Goal: Task Accomplishment & Management: Use online tool/utility

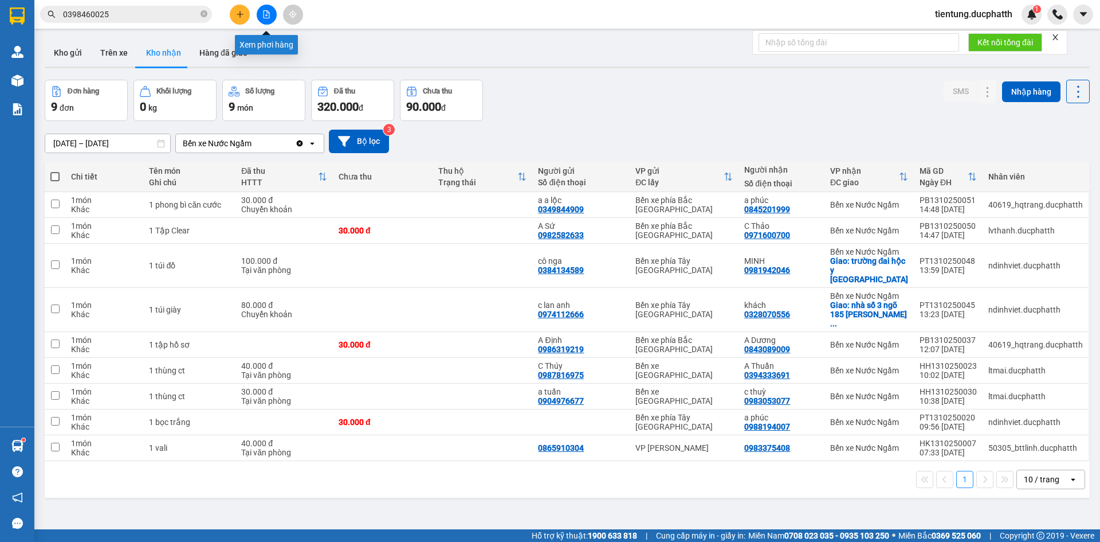
click at [265, 19] on button at bounding box center [267, 15] width 20 height 20
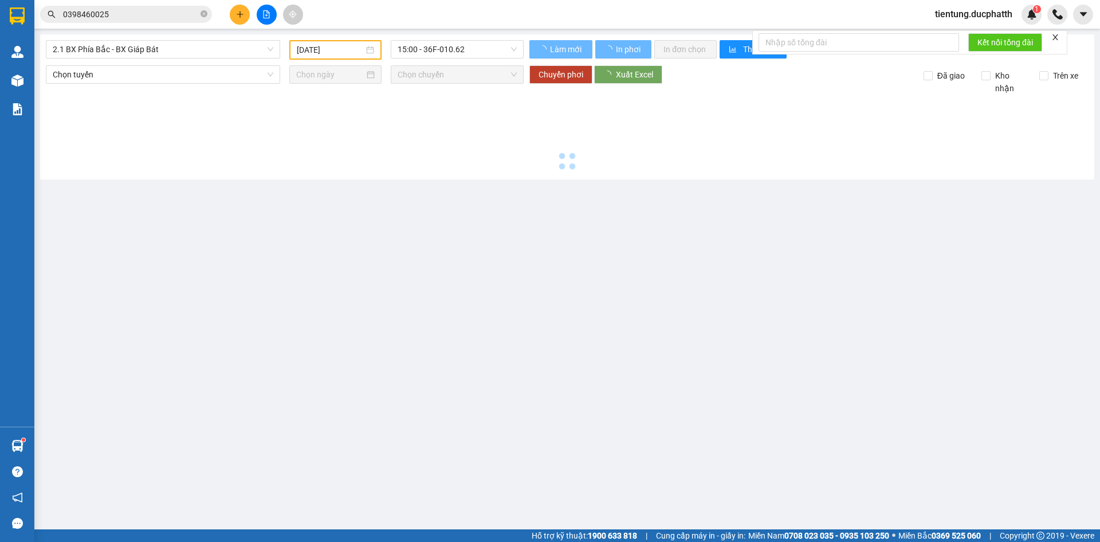
type input "[DATE]"
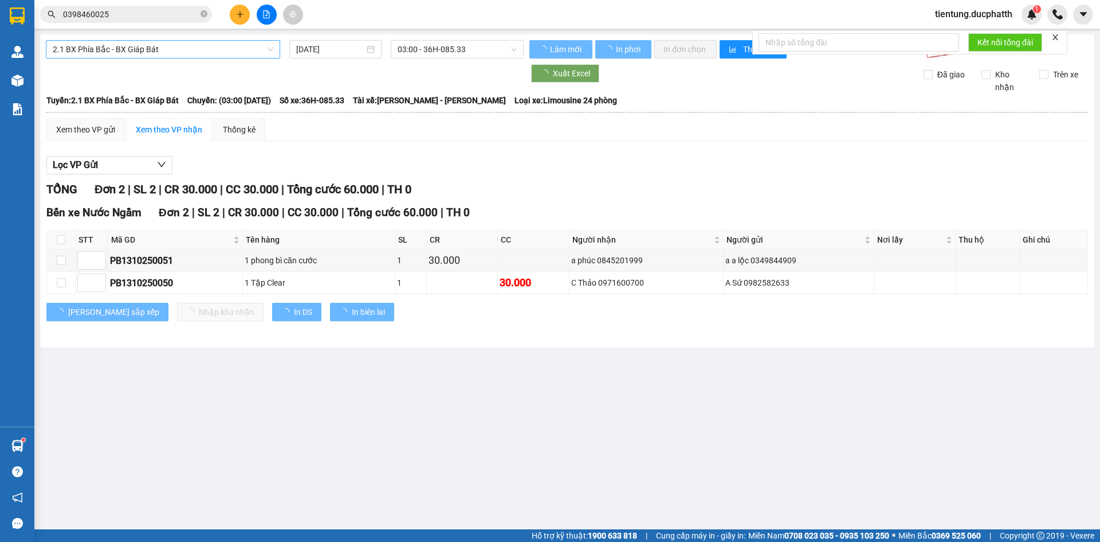
click at [211, 55] on span "2.1 BX Phía Bắc - BX Giáp Bát" at bounding box center [163, 49] width 221 height 17
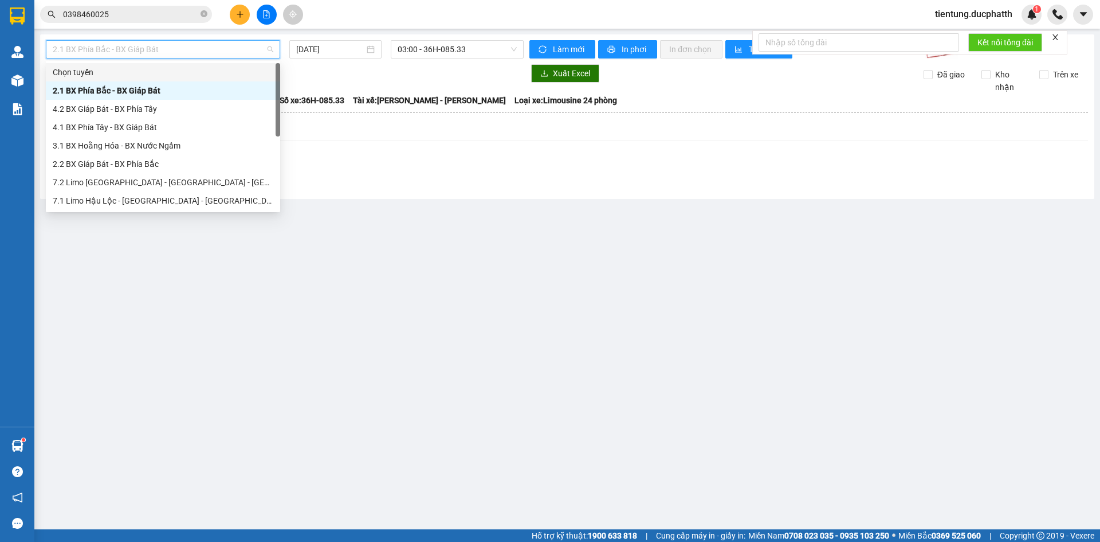
scroll to position [128, 0]
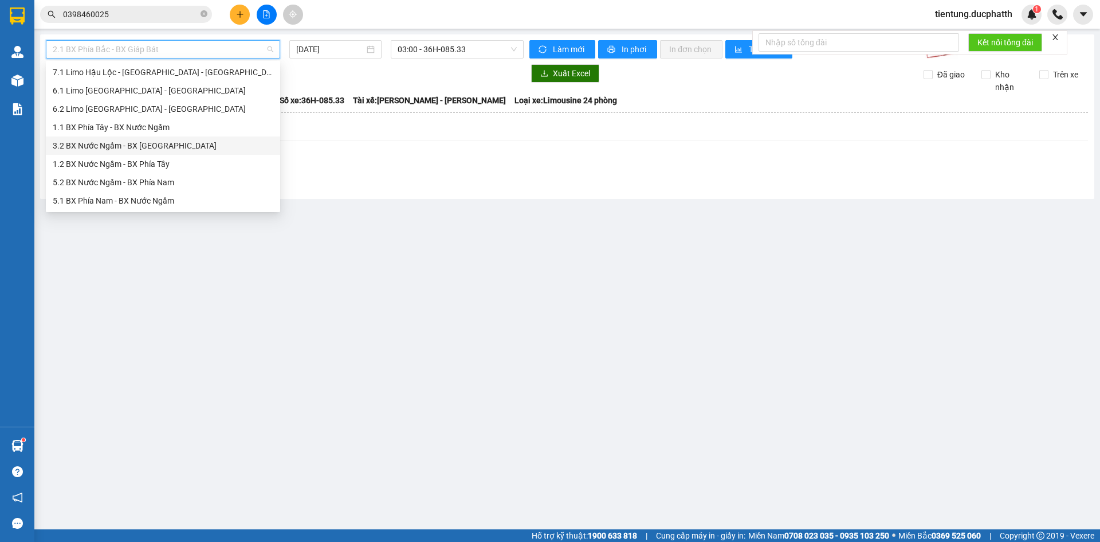
click at [157, 144] on div "3.2 BX Nước Ngầm - BX [GEOGRAPHIC_DATA]" at bounding box center [163, 145] width 221 height 13
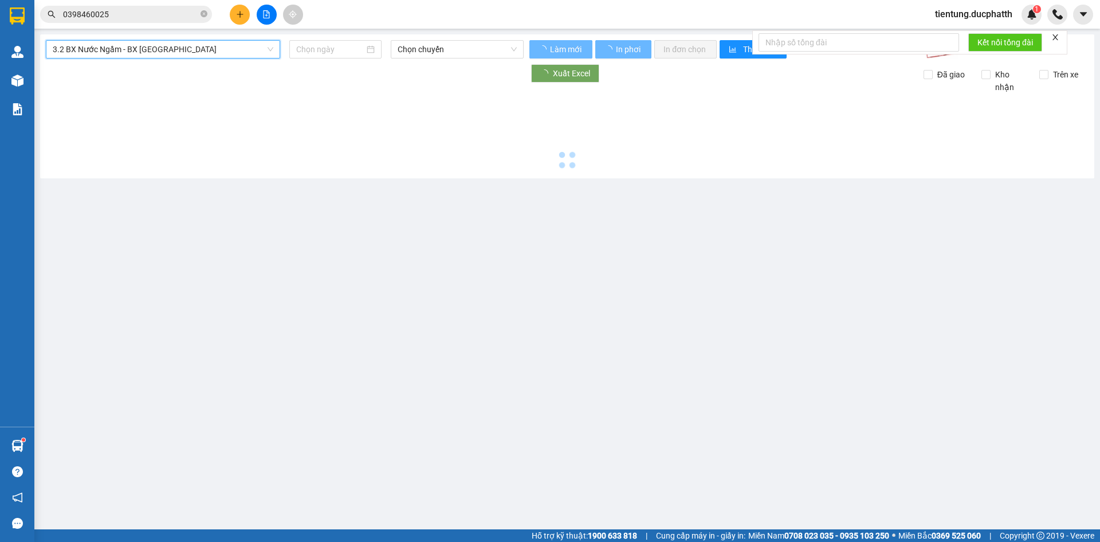
type input "[DATE]"
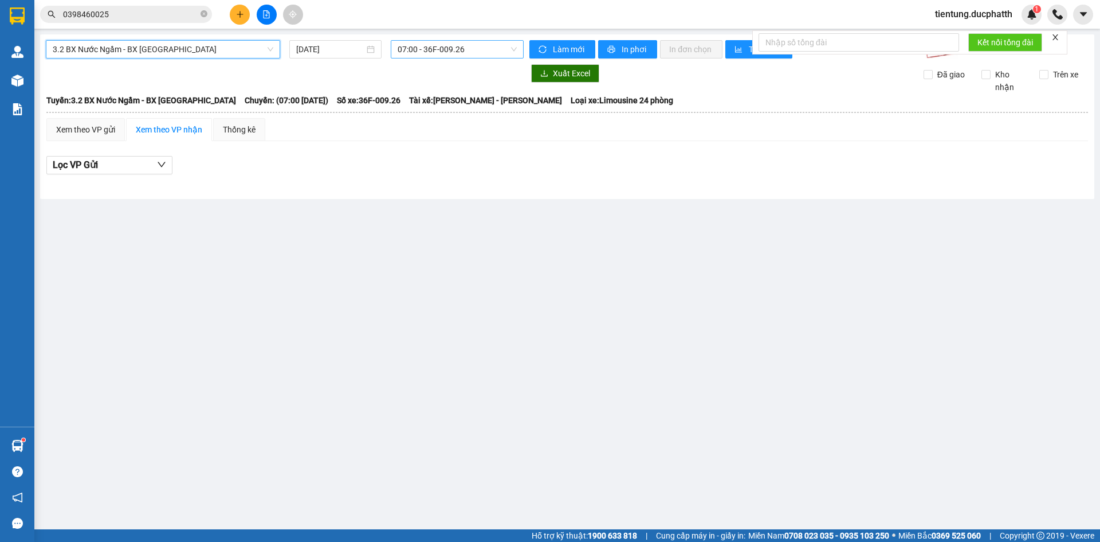
click at [421, 55] on span "07:00 - 36F-009.26" at bounding box center [457, 49] width 119 height 17
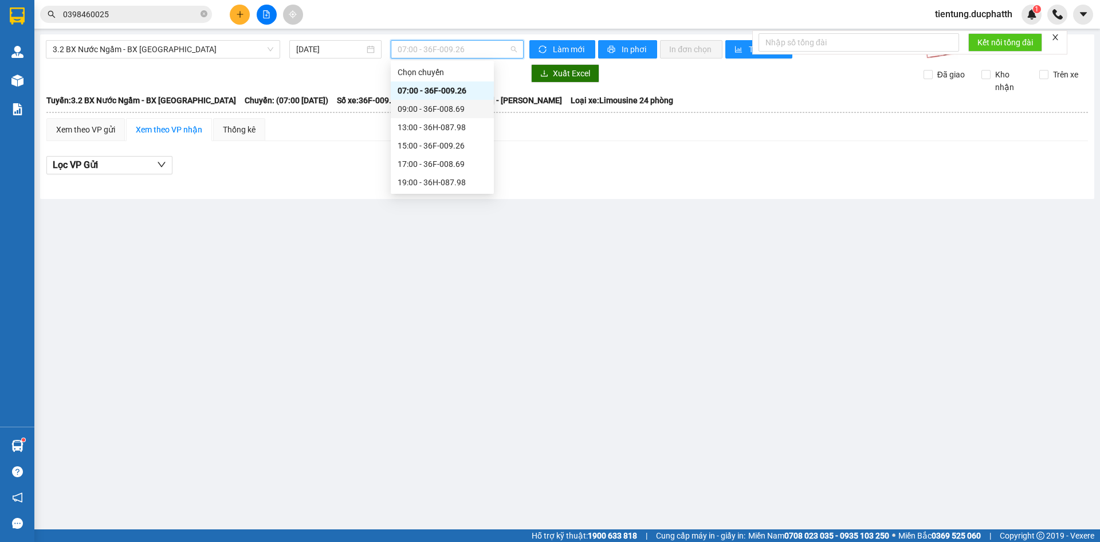
click at [441, 107] on div "09:00 - 36F-008.69" at bounding box center [442, 109] width 89 height 13
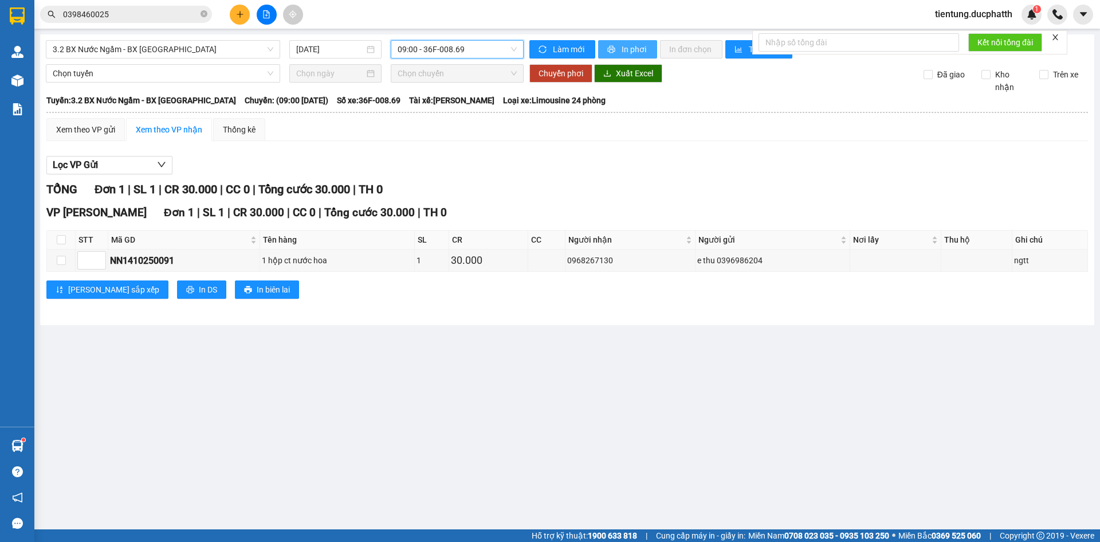
click at [633, 53] on span "In phơi" at bounding box center [635, 49] width 26 height 13
